Goal: Task Accomplishment & Management: Manage account settings

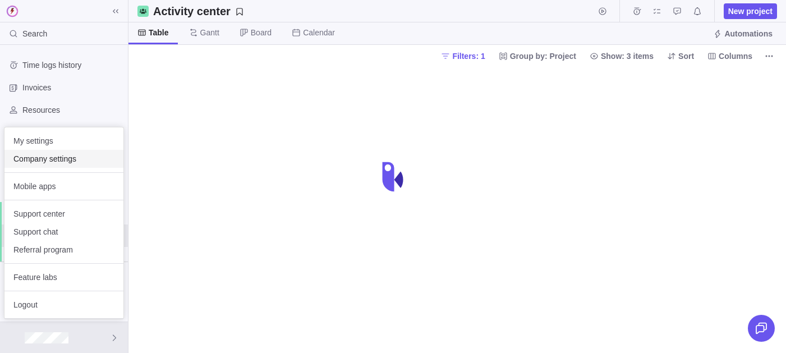
click at [40, 156] on span "Company settings" at bounding box center [63, 158] width 101 height 11
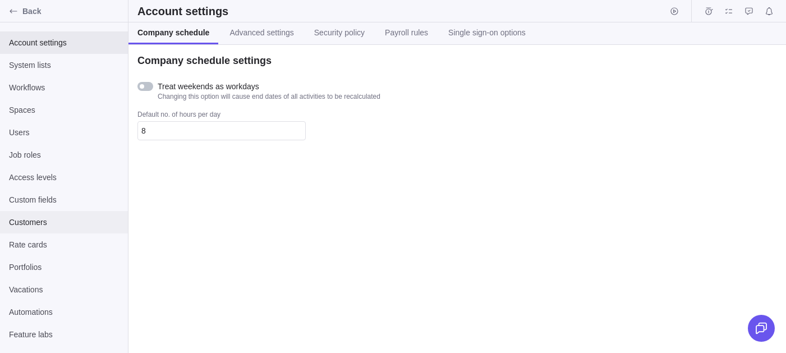
click at [42, 211] on div "Customers" at bounding box center [64, 222] width 128 height 22
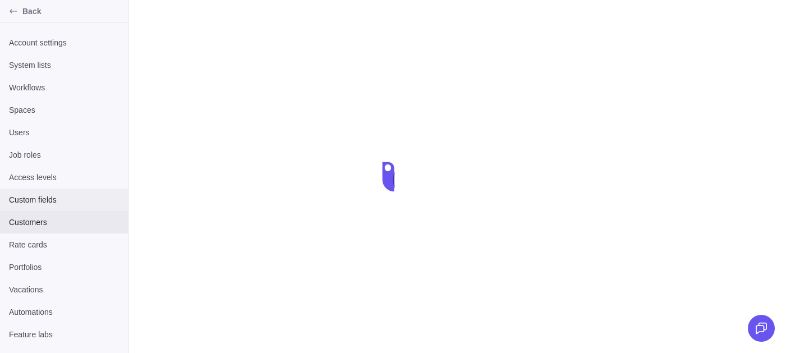
click at [49, 196] on span "Custom fields" at bounding box center [64, 199] width 110 height 11
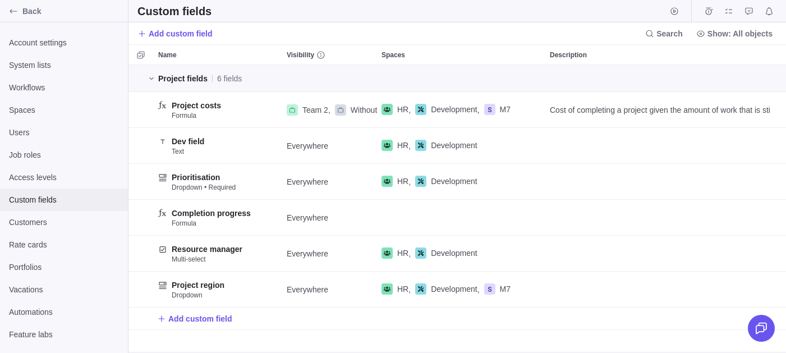
scroll to position [288, 657]
click at [47, 119] on div "Spaces" at bounding box center [64, 110] width 128 height 22
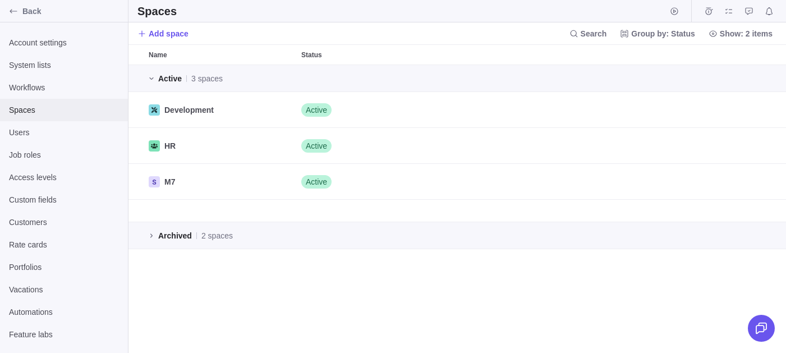
scroll to position [288, 657]
click at [44, 191] on div "Custom fields" at bounding box center [64, 199] width 128 height 22
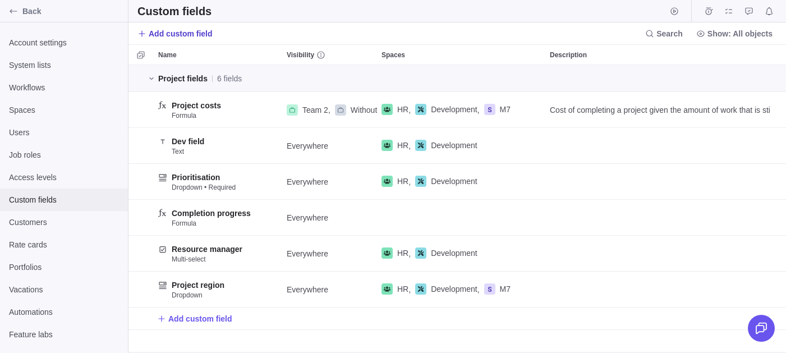
scroll to position [1, 1]
click at [148, 34] on span "Add custom field" at bounding box center [174, 34] width 75 height 16
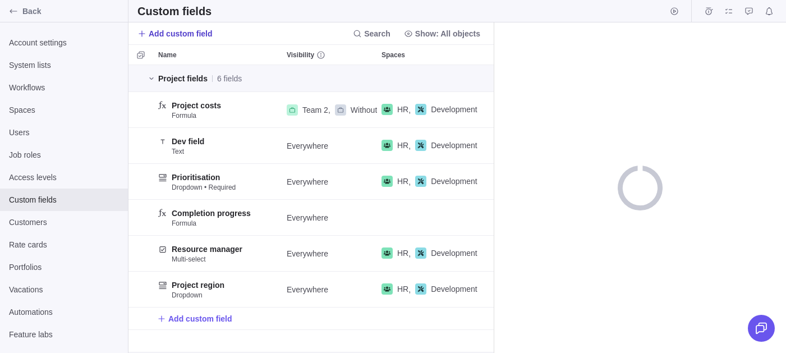
scroll to position [288, 365]
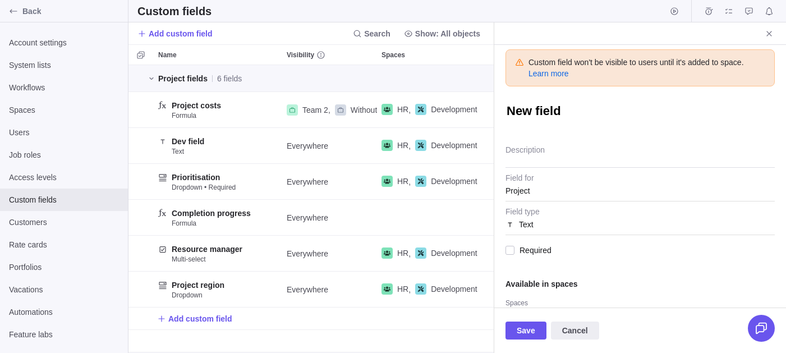
type textarea "x"
click at [549, 225] on div "Text" at bounding box center [639, 224] width 269 height 20
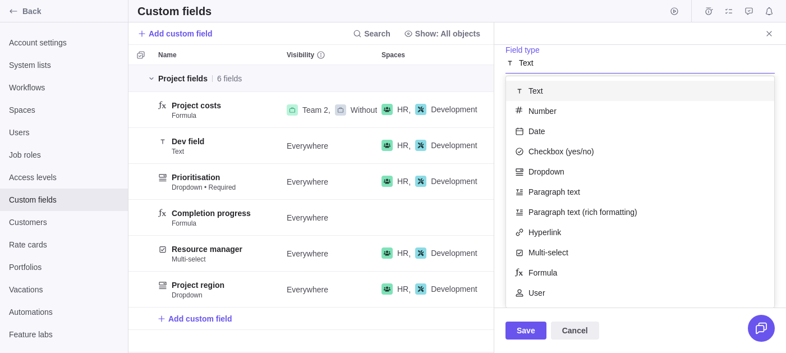
click at [541, 48] on div "Text" at bounding box center [639, 59] width 269 height 28
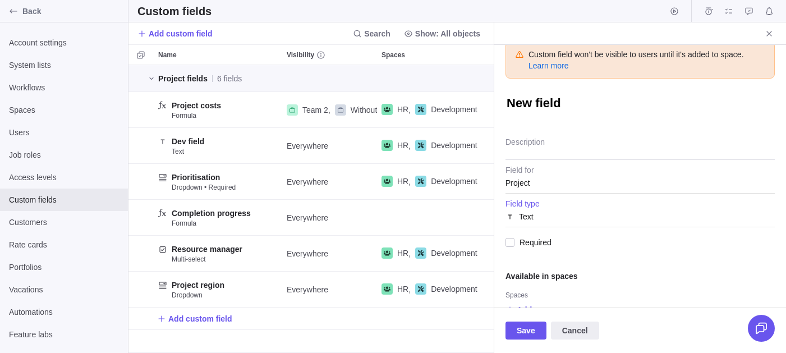
scroll to position [0, 0]
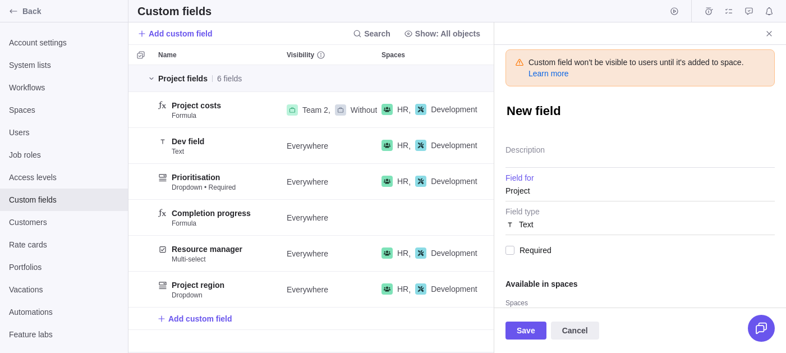
click at [569, 185] on div "Project" at bounding box center [639, 191] width 269 height 20
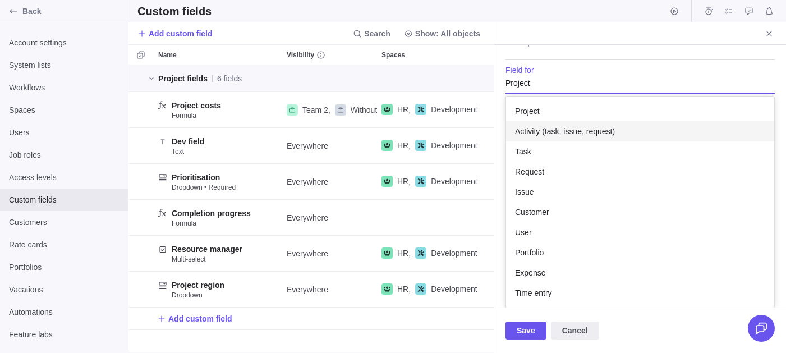
click at [557, 122] on div "Activity (task, issue, request)" at bounding box center [640, 131] width 268 height 20
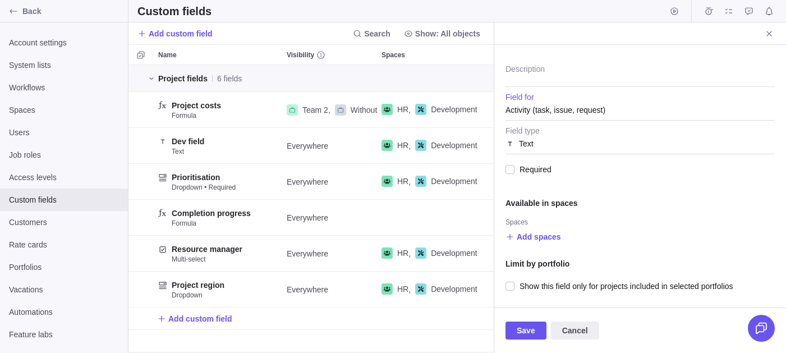
click at [563, 137] on div "Text" at bounding box center [639, 143] width 269 height 20
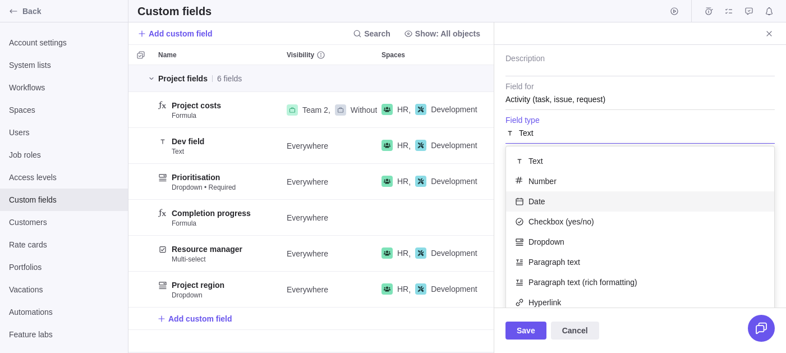
scroll to position [138, 0]
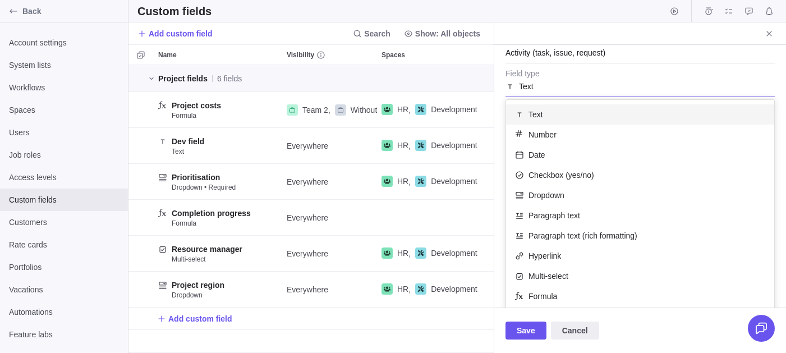
click at [552, 26] on body "Back Account settings System lists Workflows Spaces Users Job roles Access leve…" at bounding box center [393, 176] width 786 height 353
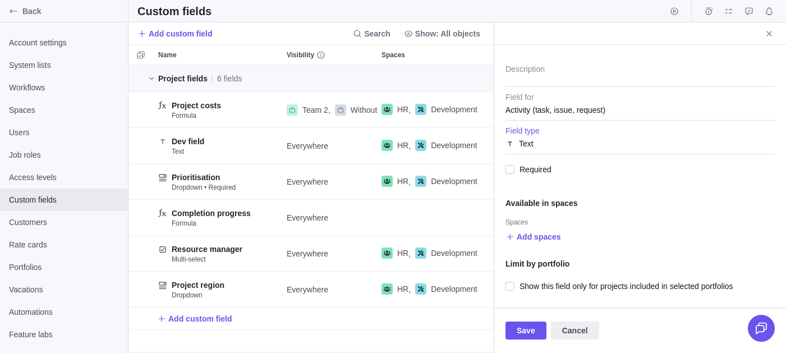
click at [556, 101] on span "Activity (task, issue, request)" at bounding box center [555, 110] width 100 height 20
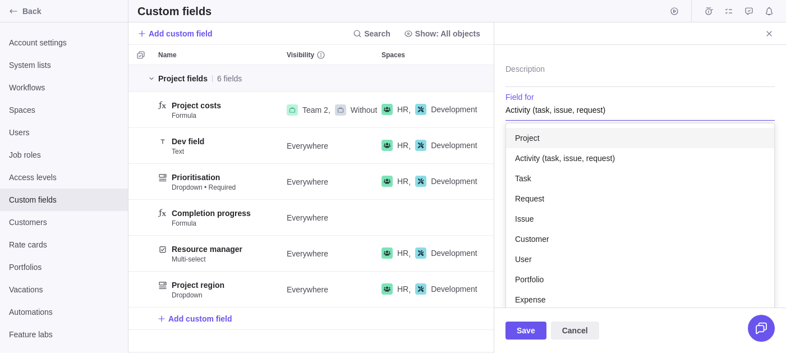
scroll to position [108, 0]
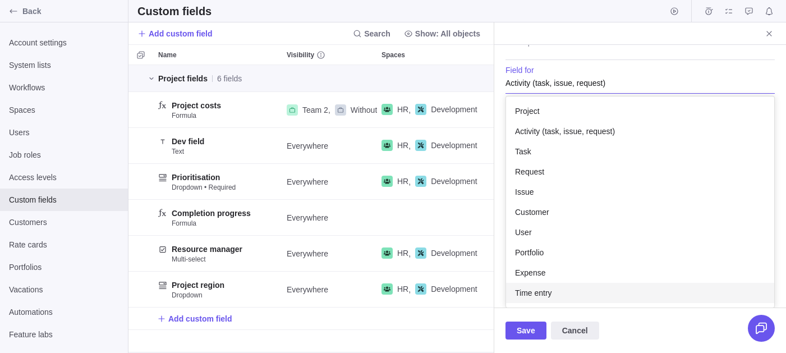
click at [550, 288] on span "Time entry" at bounding box center [533, 292] width 37 height 11
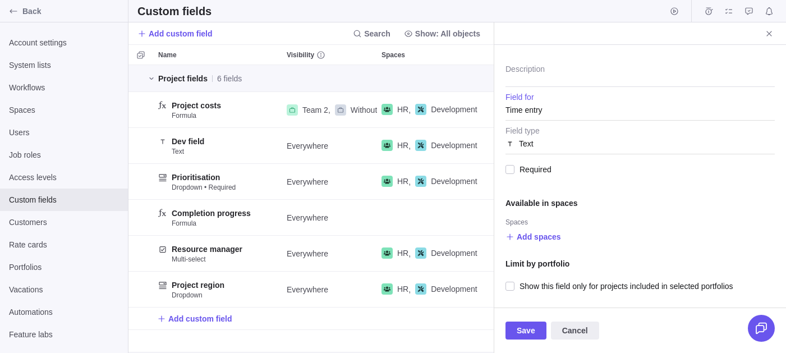
scroll to position [81, 0]
click at [547, 142] on div "Text" at bounding box center [639, 143] width 269 height 20
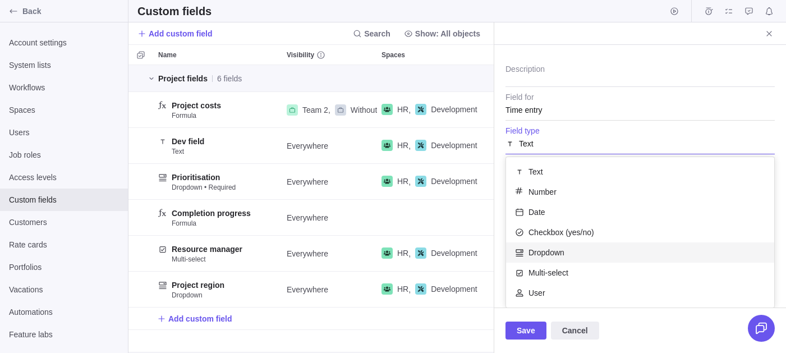
scroll to position [81, 0]
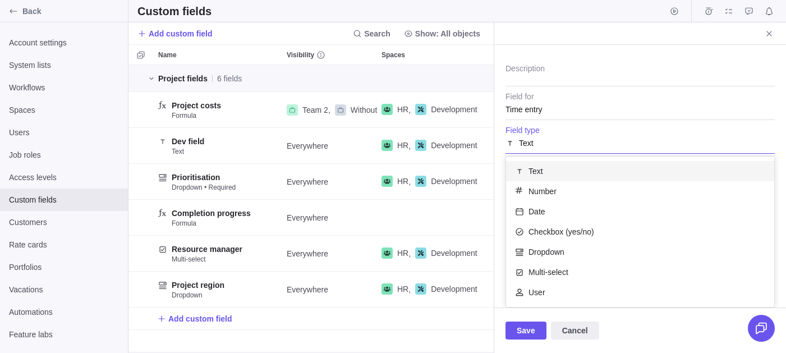
click at [23, 7] on body "Back Account settings System lists Workflows Spaces Users Job roles Access leve…" at bounding box center [393, 176] width 786 height 353
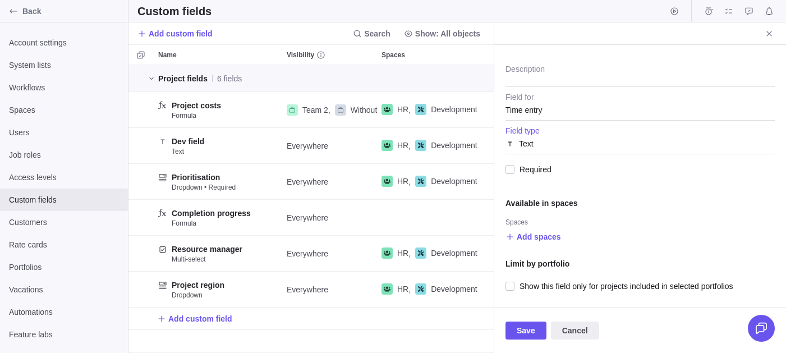
scroll to position [81, 0]
click at [23, 7] on span "Back" at bounding box center [72, 11] width 101 height 11
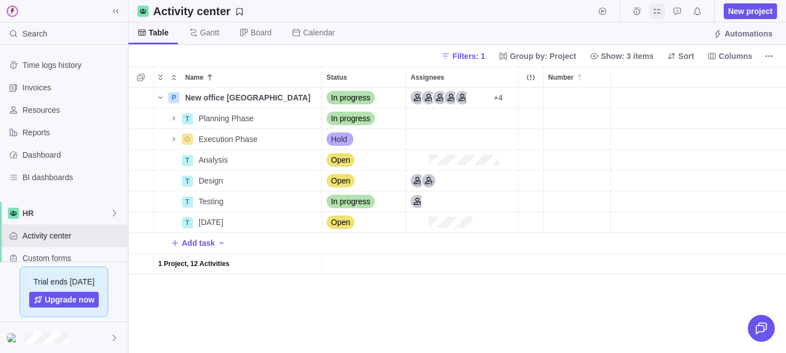
scroll to position [265, 657]
click at [657, 13] on icon "My assignments" at bounding box center [656, 11] width 9 height 9
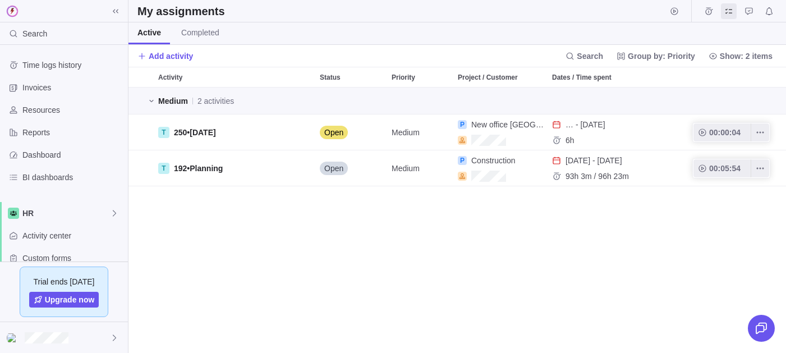
scroll to position [265, 657]
click at [706, 16] on span "Time logs" at bounding box center [709, 11] width 16 height 16
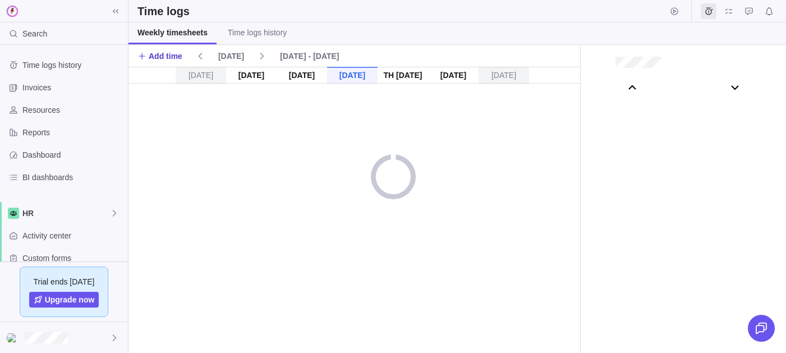
scroll to position [62441, 0]
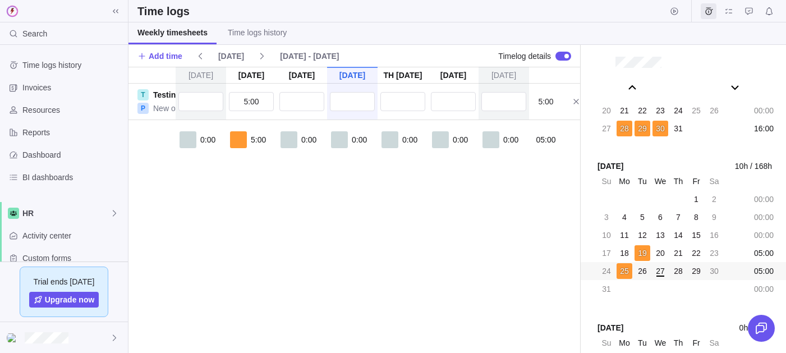
click at [270, 44] on div "[DATE] [DATE] - [DATE]" at bounding box center [267, 56] width 171 height 25
click at [270, 39] on link "Time logs history" at bounding box center [257, 33] width 77 height 22
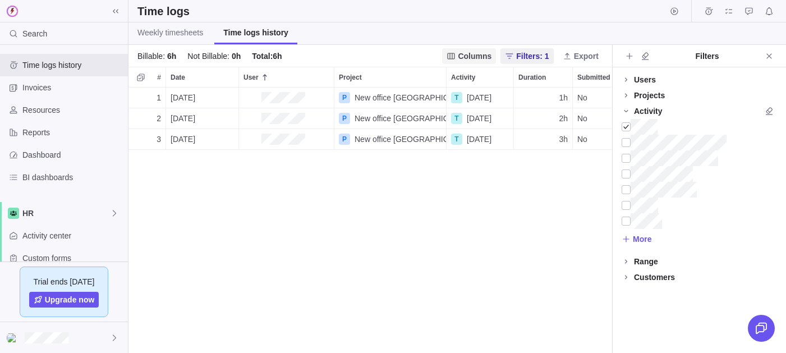
click at [454, 61] on span "Columns" at bounding box center [469, 56] width 54 height 16
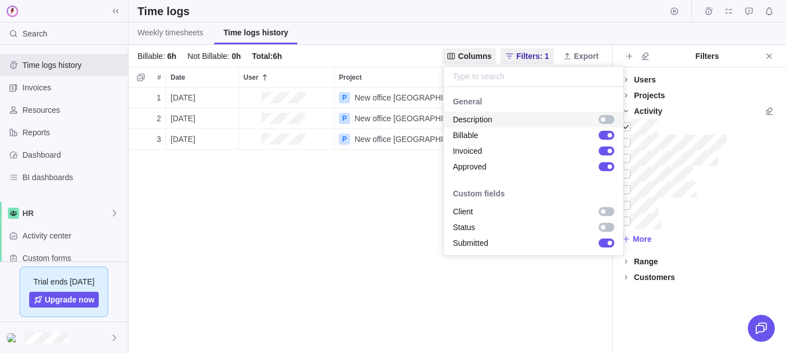
click at [603, 118] on div "grid" at bounding box center [603, 119] width 4 height 4
click at [340, 224] on body "Search Time logs history Invoices Resources Reports Dashboard BI dashboards HR …" at bounding box center [393, 176] width 786 height 353
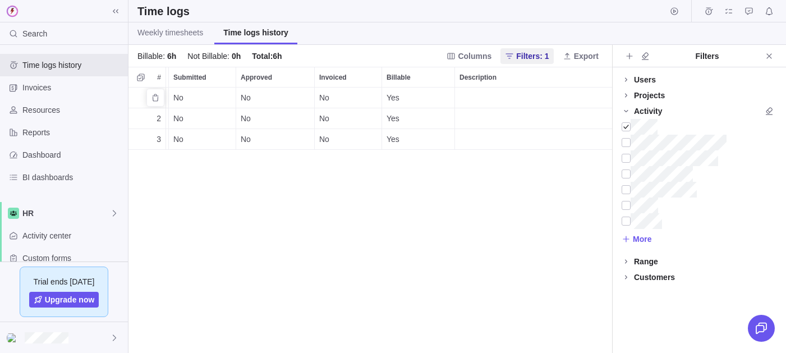
click at [497, 94] on div "Description" at bounding box center [533, 97] width 157 height 20
type textarea "1) no 2) yes"
click at [465, 225] on div "1 [DATE] P New office NY T [DATE] 1h No No No Yes 2 [DATE] P New office NY T [D…" at bounding box center [369, 219] width 483 height 265
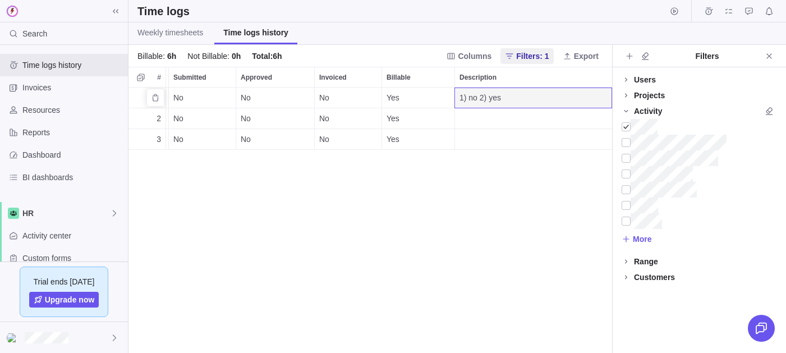
click at [507, 98] on div "1) no 2) yes" at bounding box center [533, 97] width 157 height 20
click at [507, 98] on textarea "1) no 2) yes" at bounding box center [533, 114] width 156 height 52
click at [503, 115] on textarea "1) no 2) yes" at bounding box center [533, 114] width 156 height 52
click at [458, 119] on textarea "1) no 2) yes 3) n/a" at bounding box center [533, 114] width 156 height 52
type textarea "1) no 2) yes 3) n/a"
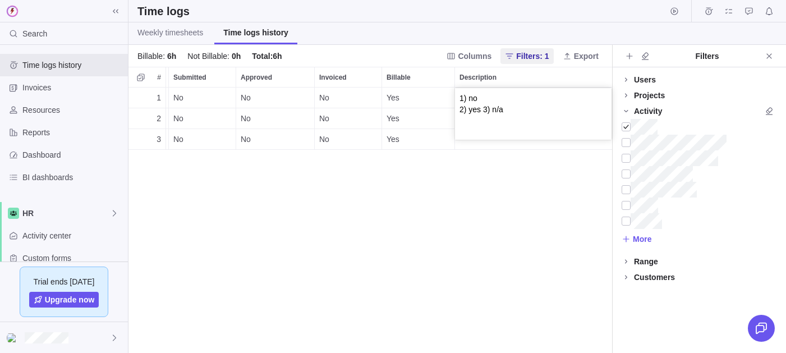
click at [485, 228] on div "1 [DATE] P New office NY T [DATE] 1h No No No Yes 2 [DATE] P New office NY T [D…" at bounding box center [369, 219] width 483 height 265
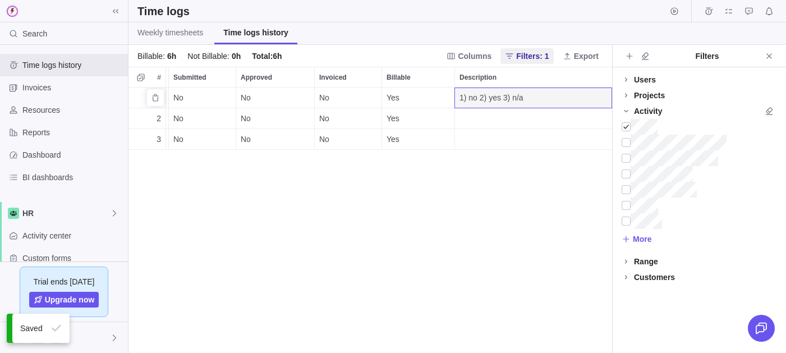
click at [530, 101] on div "1) no 2) yes 3) n/a" at bounding box center [533, 97] width 157 height 20
click at [487, 118] on textarea "1) no 2) yes 3) n/a" at bounding box center [533, 114] width 156 height 52
click at [486, 113] on textarea "1) no 2) yes 3) n/a" at bounding box center [533, 114] width 156 height 52
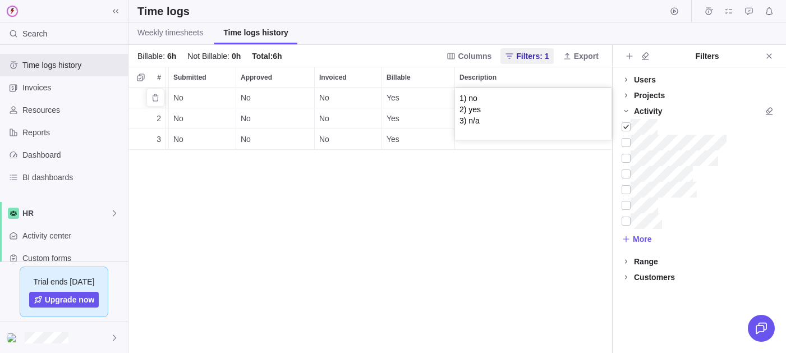
click at [543, 124] on textarea "1) no 2) yes 3) n/a" at bounding box center [533, 114] width 156 height 52
click at [514, 139] on textarea "1) no 2) yes 3) n/a" at bounding box center [533, 114] width 156 height 52
click at [506, 132] on textarea "1) no 2) yes 3) n/a" at bounding box center [533, 114] width 156 height 52
type textarea "1) no 2) yes 3) n/a 4) 5)"
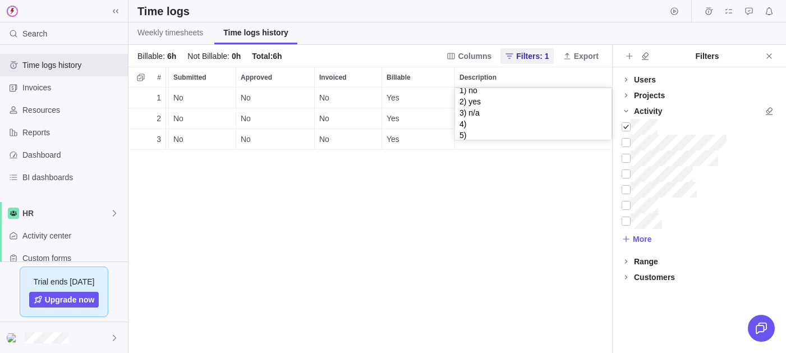
click at [485, 208] on div "1 [DATE] P New office NY T [DATE] 1h No No No Yes 2 [DATE] P New office NY T [D…" at bounding box center [369, 219] width 483 height 265
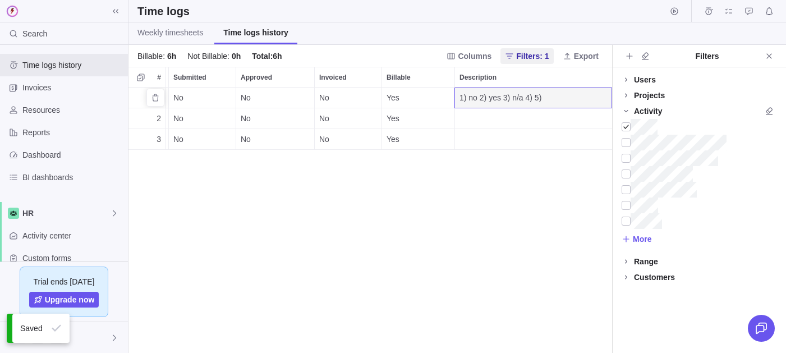
click at [527, 98] on span "1) no 2) yes 3) n/a 4) 5)" at bounding box center [500, 97] width 82 height 11
click at [514, 192] on div "1 [DATE] P New office NY T [DATE] 1h No No No Yes 2 [DATE] P New office NY T [D…" at bounding box center [369, 219] width 483 height 265
click at [778, 60] on div "Filters" at bounding box center [698, 56] width 173 height 22
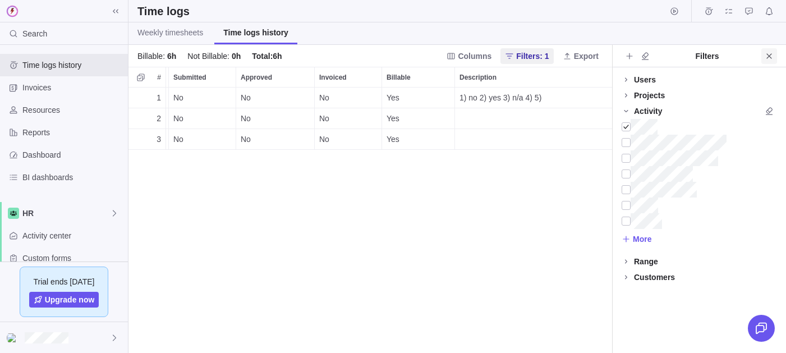
click at [770, 56] on icon "Close" at bounding box center [768, 56] width 9 height 9
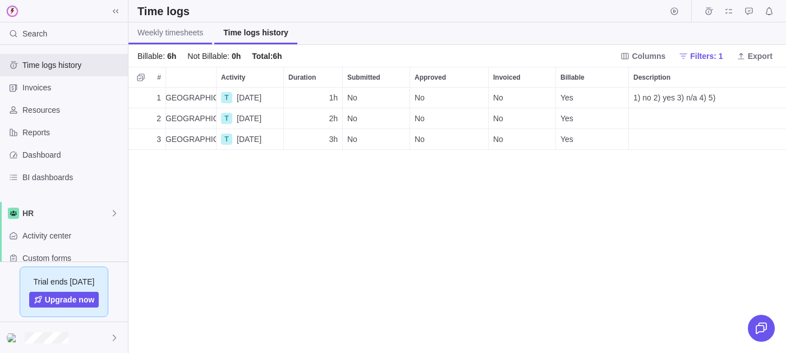
click at [172, 35] on span "Weekly timesheets" at bounding box center [170, 32] width 66 height 11
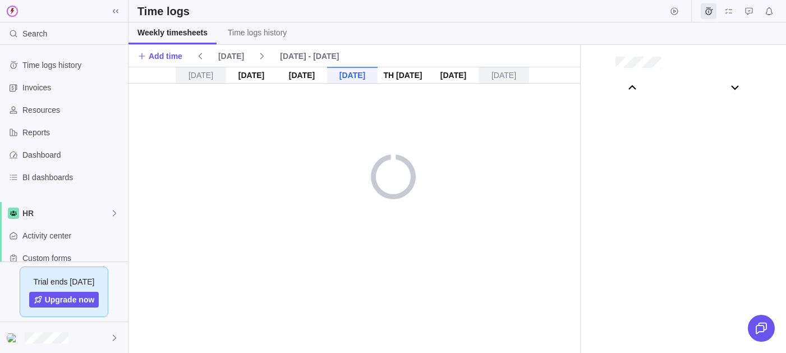
scroll to position [62441, 0]
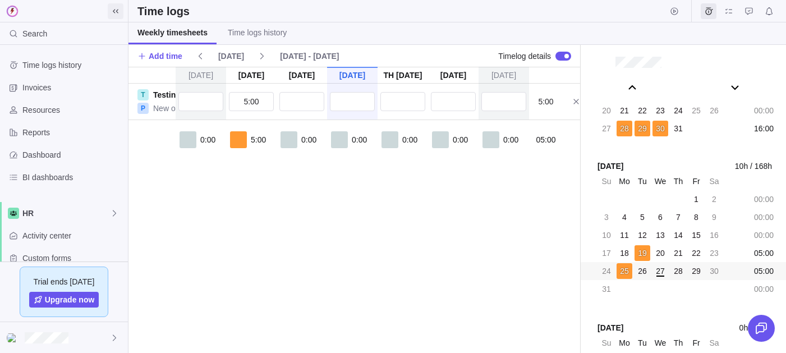
click at [118, 10] on icon at bounding box center [115, 11] width 9 height 9
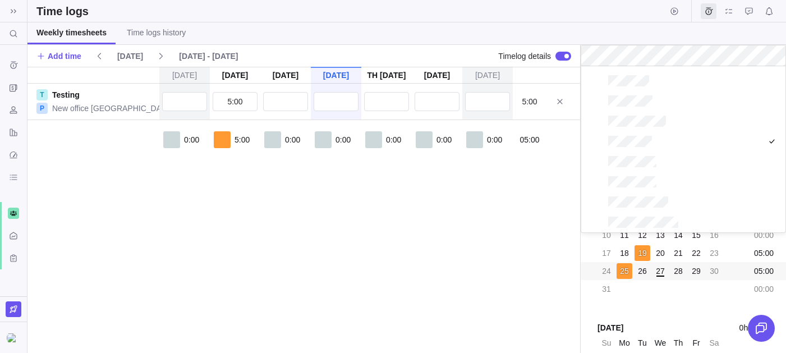
scroll to position [166, 204]
click at [485, 249] on body "Search (⌘+K) Time logs history Invoices Resources Reports Dashboard BI dashboar…" at bounding box center [393, 176] width 786 height 353
click at [638, 94] on div "grid" at bounding box center [683, 101] width 204 height 20
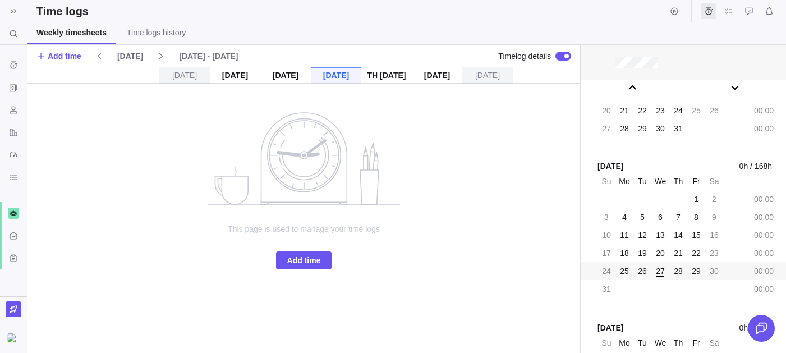
click at [612, 72] on div at bounding box center [682, 62] width 205 height 35
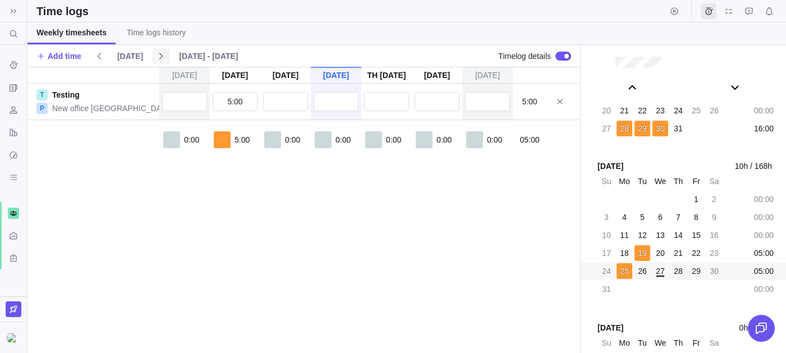
click at [152, 55] on span at bounding box center [161, 56] width 18 height 16
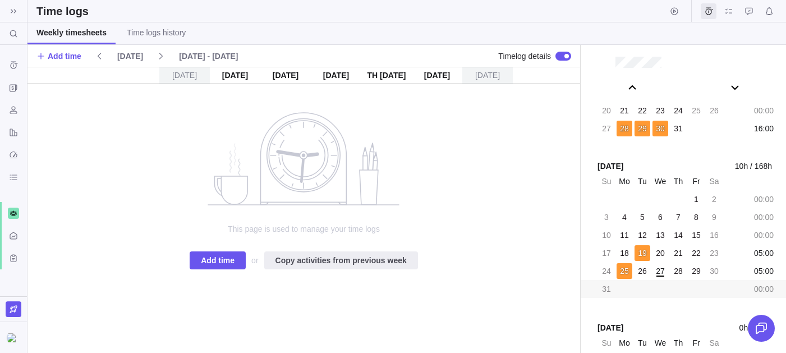
click at [518, 60] on span "Timelog details" at bounding box center [524, 55] width 53 height 11
click at [555, 44] on div "Weekly timesheets Time logs history" at bounding box center [406, 33] width 758 height 22
click at [557, 57] on div at bounding box center [563, 56] width 16 height 9
click at [70, 57] on span "Add time" at bounding box center [65, 55] width 34 height 11
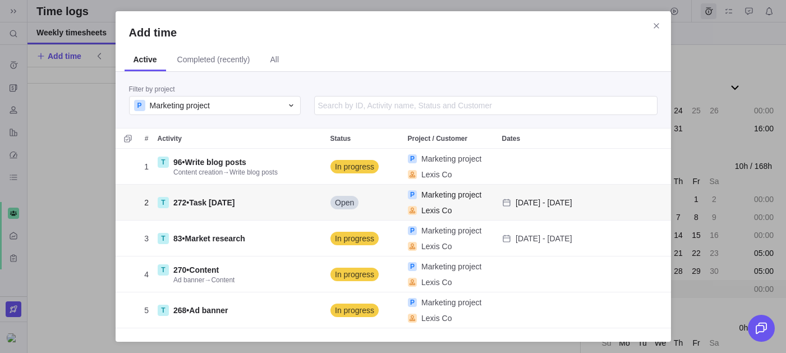
scroll to position [179, 555]
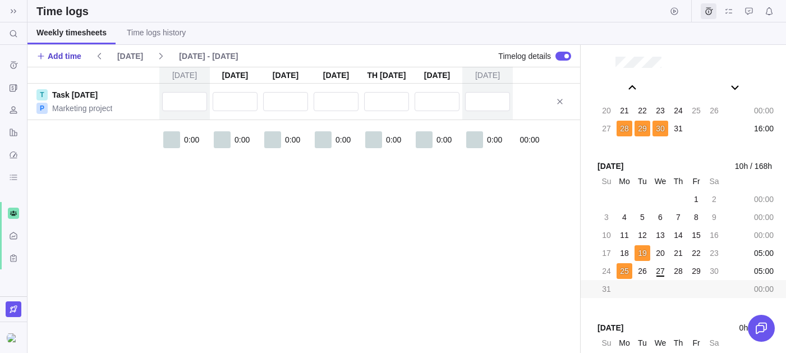
click at [66, 56] on span "Add time" at bounding box center [65, 55] width 34 height 11
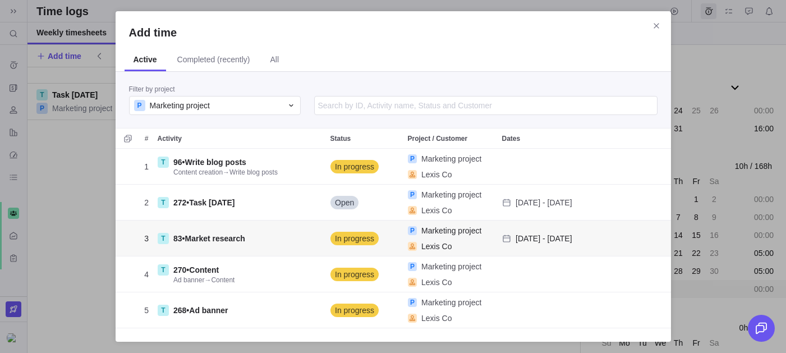
scroll to position [0, 0]
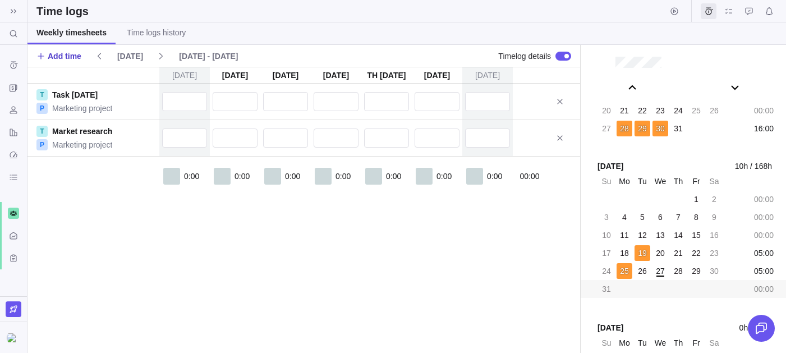
click at [38, 59] on icon at bounding box center [40, 56] width 9 height 9
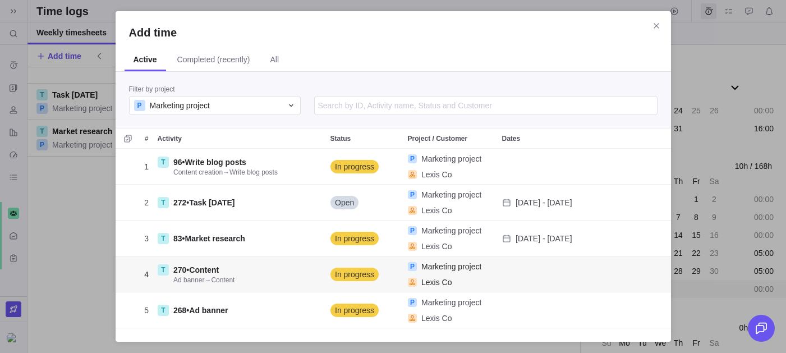
scroll to position [179, 555]
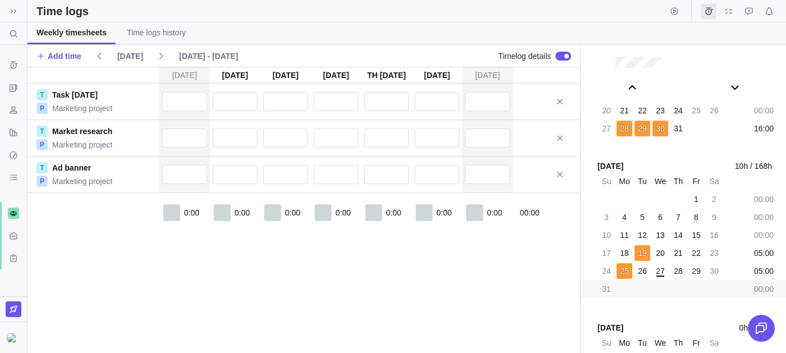
click at [96, 219] on div "0:00 0:00 0:00 0:00 0:00 0:00 0:00 00:00" at bounding box center [303, 225] width 552 height 64
click at [243, 138] on input "text" at bounding box center [235, 137] width 45 height 19
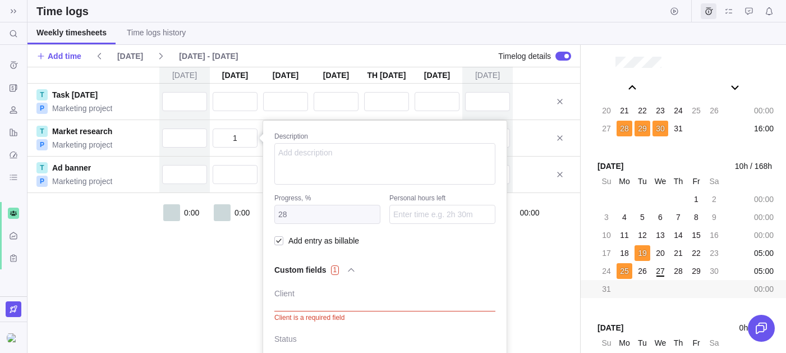
type input "1:00"
click at [185, 237] on div "[DATE] [DATE] [DATE] [DATE] [DATE] [DATE] [DATE] T Task [DATE] P Marketing proj…" at bounding box center [303, 210] width 552 height 286
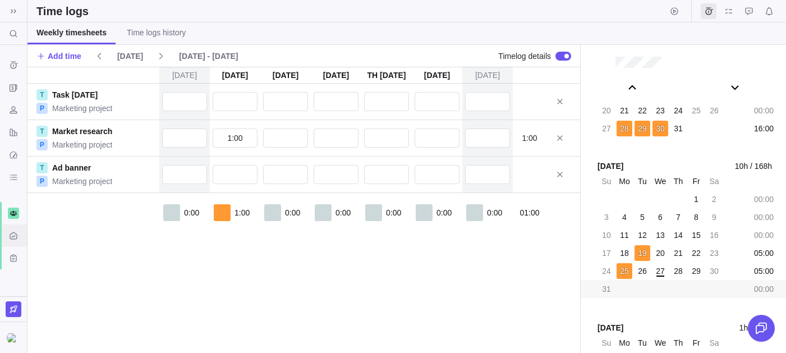
click at [4, 243] on div "Activity center" at bounding box center [13, 235] width 27 height 22
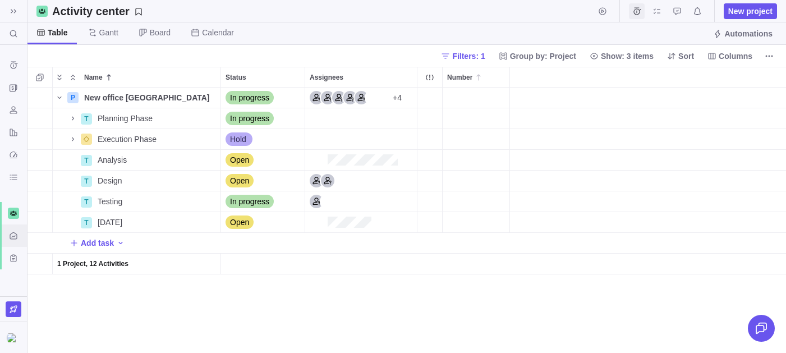
scroll to position [265, 758]
click at [633, 11] on icon "Time logs" at bounding box center [636, 11] width 9 height 9
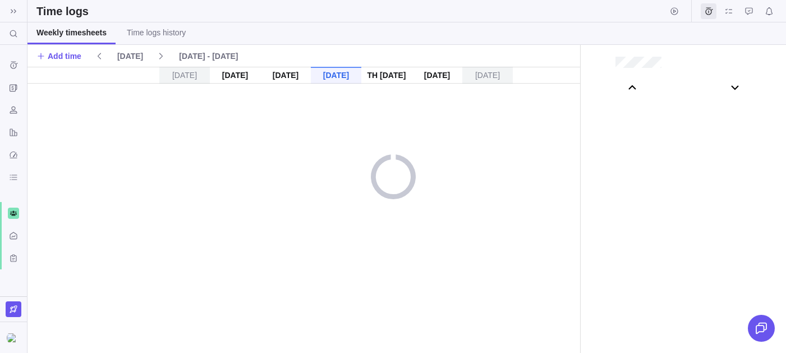
scroll to position [62441, 0]
